Goal: Information Seeking & Learning: Learn about a topic

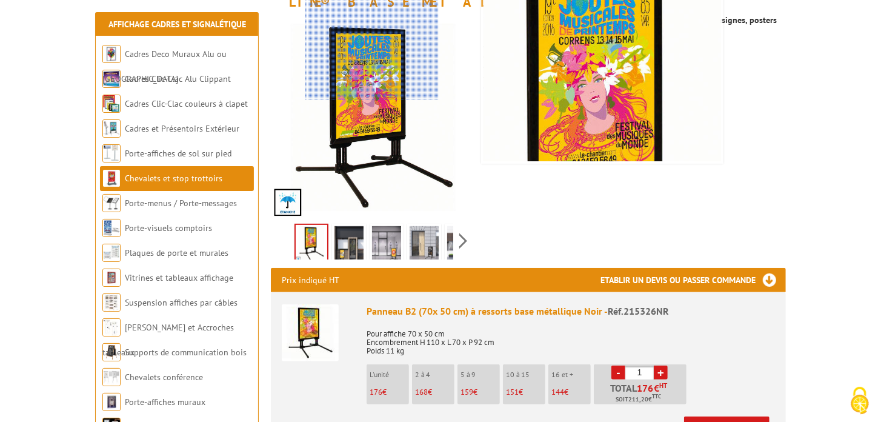
scroll to position [231, 0]
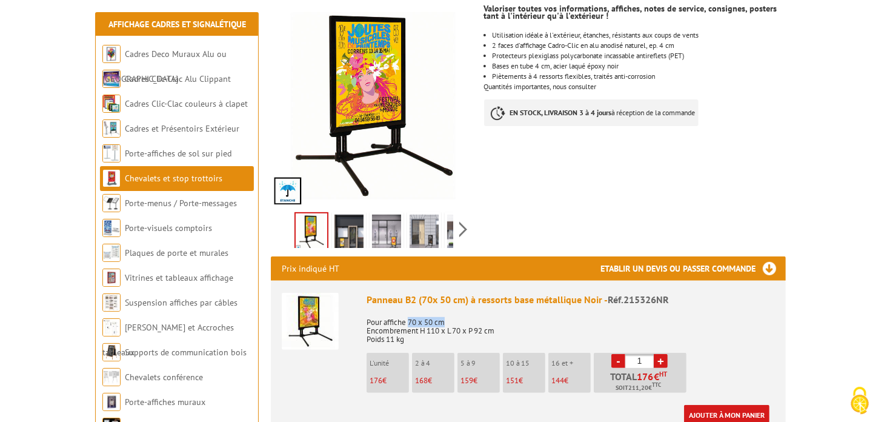
drag, startPoint x: 408, startPoint y: 291, endPoint x: 447, endPoint y: 288, distance: 38.9
click at [447, 310] on p "Pour affiche 70 x 50 cm Encombrement H 110 x L 70 x P 92 cm Poids 11 kg" at bounding box center [571, 327] width 408 height 34
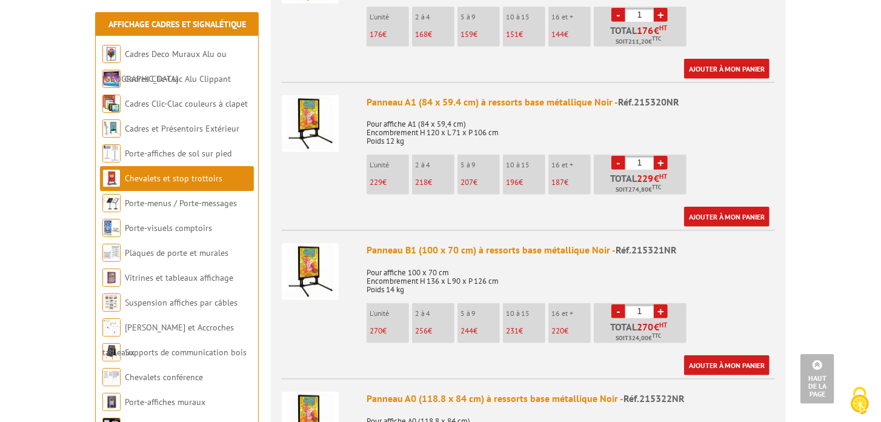
scroll to position [519, 0]
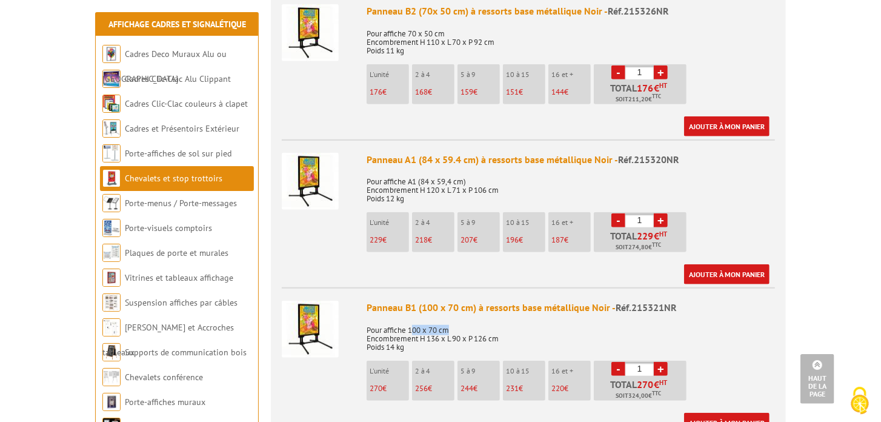
drag, startPoint x: 411, startPoint y: 299, endPoint x: 463, endPoint y: 297, distance: 52.1
click at [463, 317] on p "Pour affiche 100 x 70 cm Encombrement H 136 x L 90 x P 126 cm Poids 14 kg" at bounding box center [571, 334] width 408 height 34
click at [425, 317] on p "Pour affiche 100 x 70 cm Encombrement H 136 x L 90 x P 126 cm Poids 14 kg" at bounding box center [571, 334] width 408 height 34
click at [410, 317] on p "Pour affiche 100 x 70 cm Encombrement H 136 x L 90 x P 126 cm Poids 14 kg" at bounding box center [571, 334] width 408 height 34
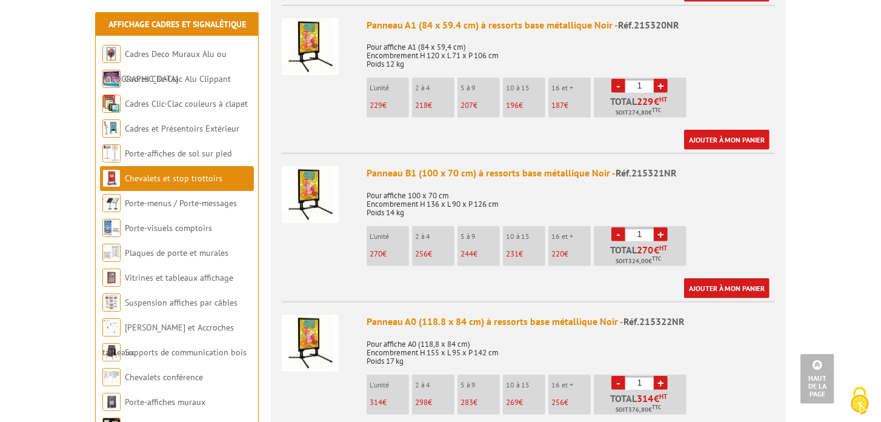
scroll to position [692, 0]
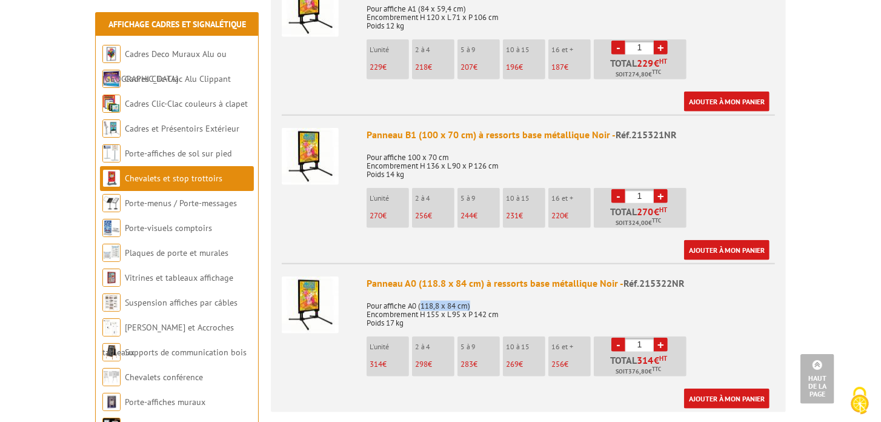
drag, startPoint x: 422, startPoint y: 275, endPoint x: 483, endPoint y: 274, distance: 61.2
click at [480, 293] on p "Pour affiche A0 (118,8 x 84 cm) Encombrement H 155 x L 95 x P 142 cm Poids 17 kg" at bounding box center [571, 310] width 408 height 34
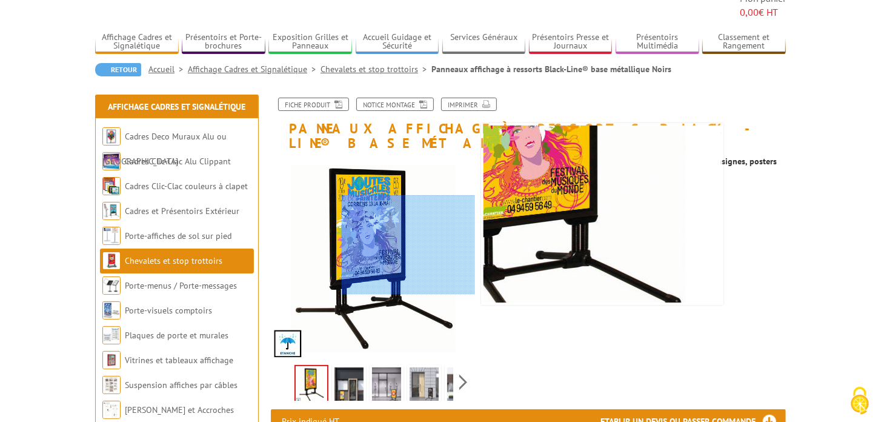
scroll to position [173, 0]
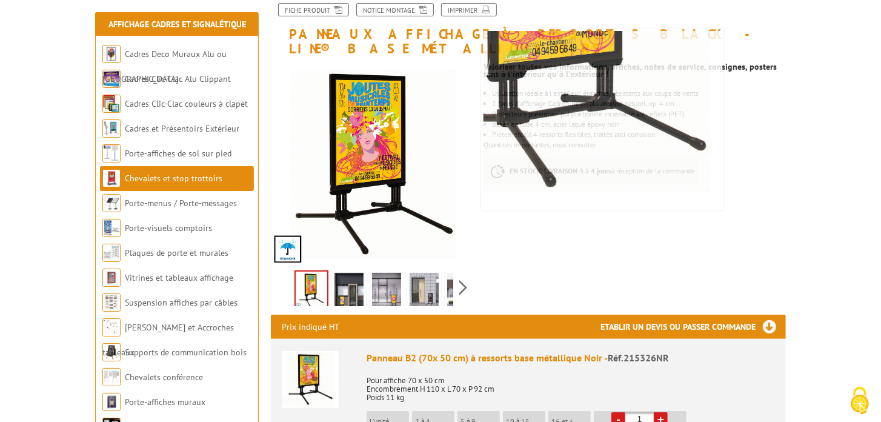
click at [395, 273] on img at bounding box center [386, 292] width 29 height 38
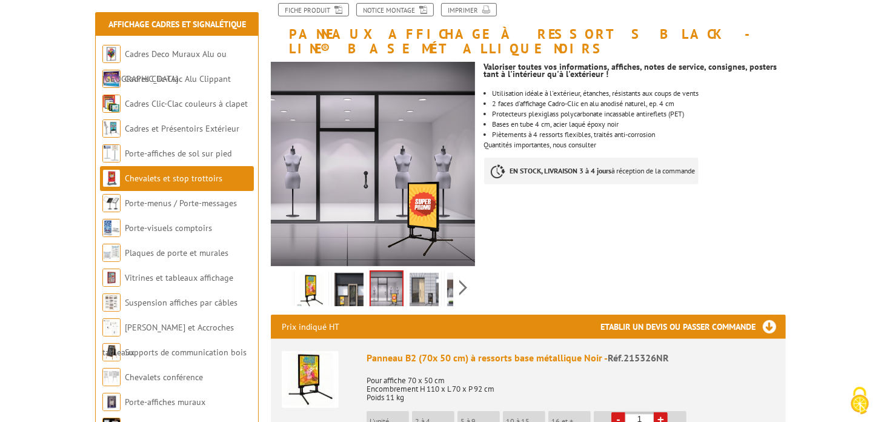
click at [431, 273] on img at bounding box center [424, 292] width 29 height 38
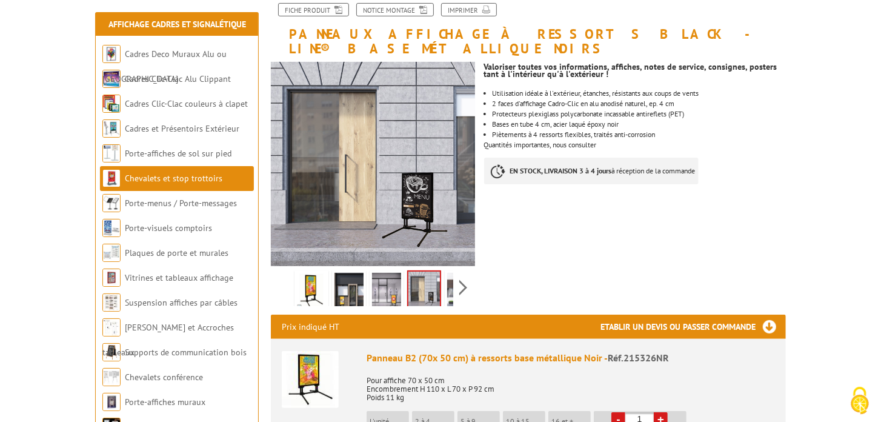
click at [394, 273] on img at bounding box center [386, 292] width 29 height 38
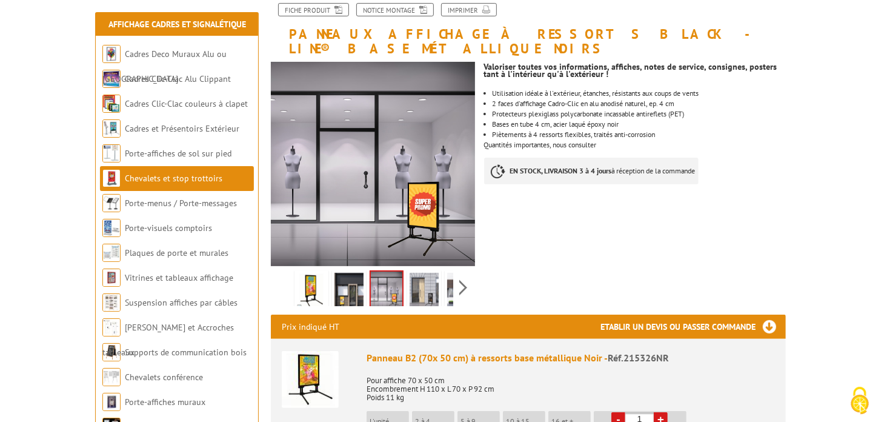
click at [351, 273] on img at bounding box center [348, 292] width 29 height 38
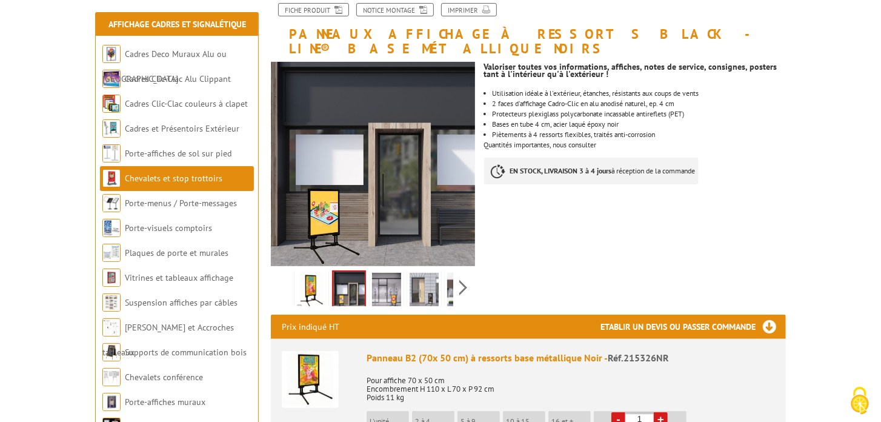
click at [314, 273] on img at bounding box center [311, 292] width 29 height 38
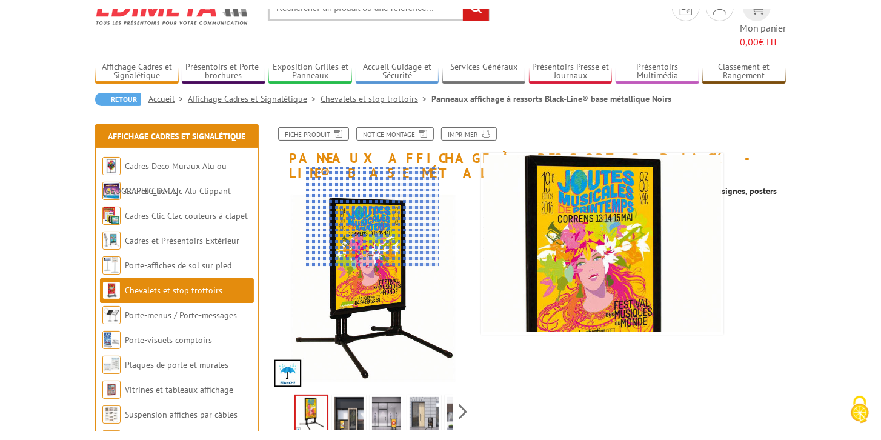
scroll to position [115, 0]
